Goal: Check status

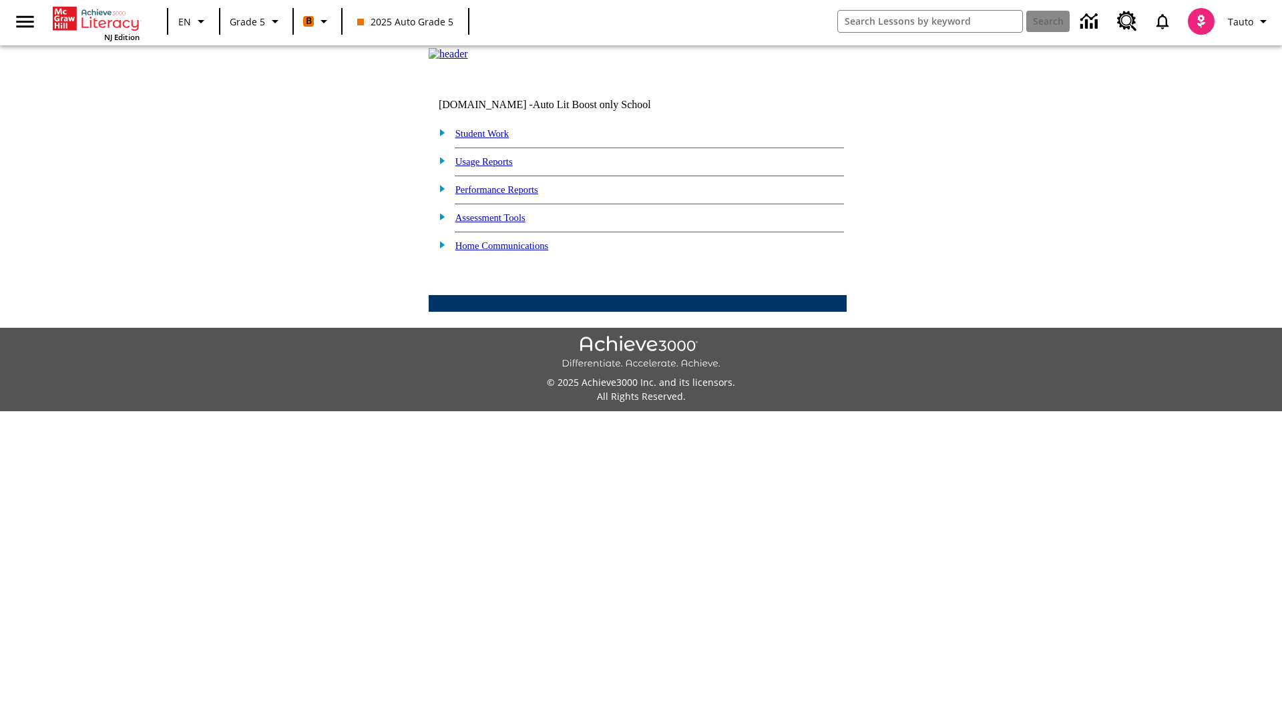
click at [491, 139] on link "Student Work" at bounding box center [481, 133] width 53 height 11
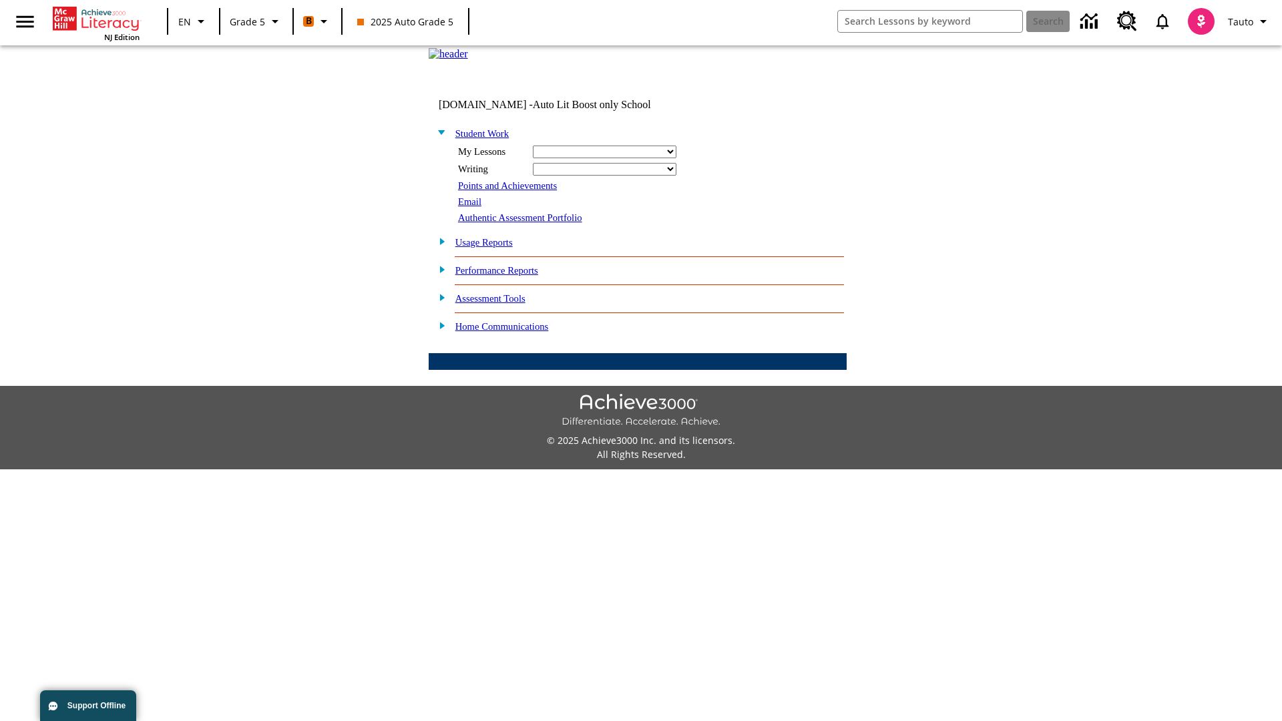
select select "/options/reports/?report_id=12&atype=1&section=2"
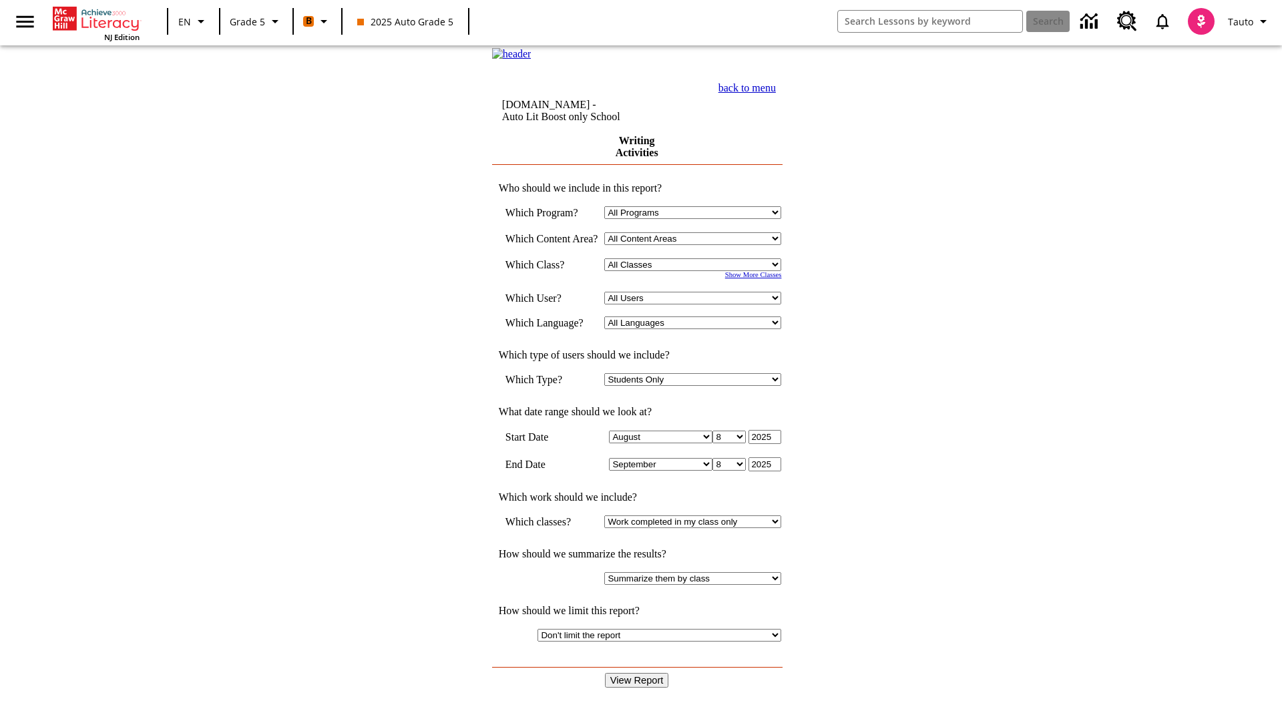
click at [697, 271] on select "Select a Class: All Classes 2025 Auto Grade 5 OL 2025 Auto Grade 6" at bounding box center [692, 264] width 177 height 13
select select "11133131"
click at [697, 304] on select "All Users Cat, Sautoen Cat, Sautoes Cat, Sautoss Donotlogin, Sautoen Twoschools…" at bounding box center [692, 298] width 177 height 13
select select "21437107"
click at [638, 673] on input "View Report" at bounding box center [637, 680] width 64 height 15
